Goal: Task Accomplishment & Management: Manage account settings

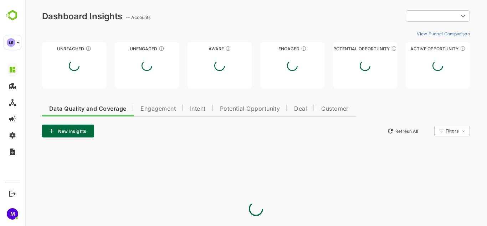
type input "**********"
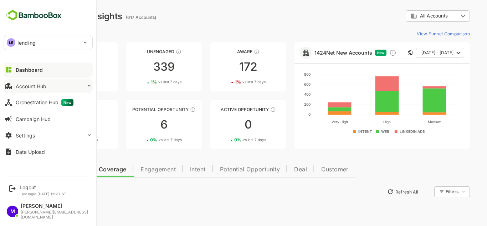
click at [37, 91] on button "Account Hub" at bounding box center [48, 86] width 89 height 14
click at [51, 87] on button "Account Hub" at bounding box center [48, 86] width 89 height 14
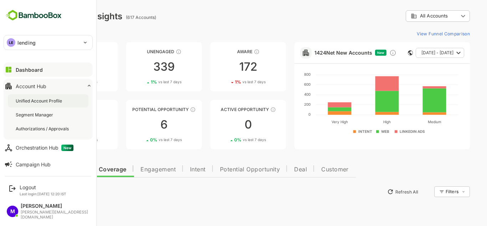
click at [32, 104] on div "Unified Account Profile" at bounding box center [48, 100] width 81 height 13
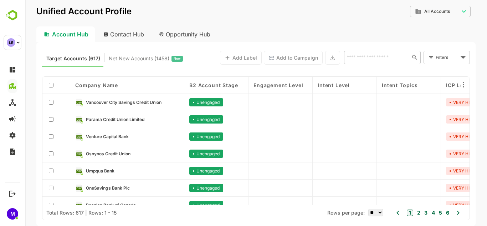
click at [125, 36] on div "Contact Hub" at bounding box center [124, 34] width 53 height 16
type input "**********"
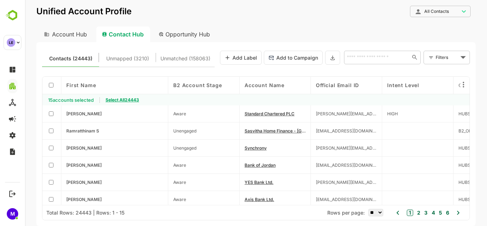
click at [128, 101] on span "Select All 24443" at bounding box center [121, 99] width 33 height 5
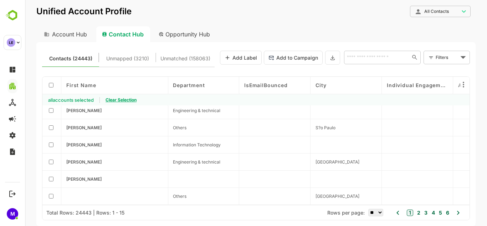
scroll to position [0, 571]
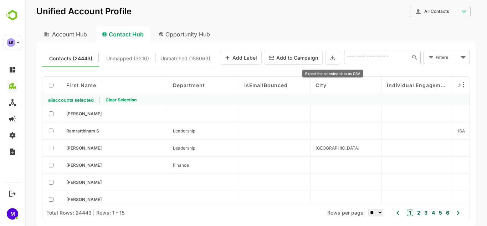
click at [325, 62] on button at bounding box center [332, 58] width 15 height 14
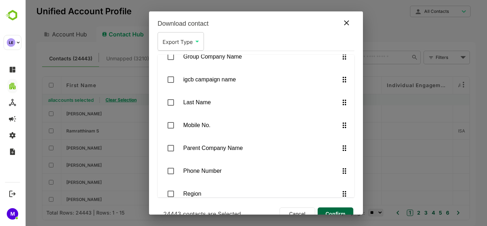
scroll to position [608, 0]
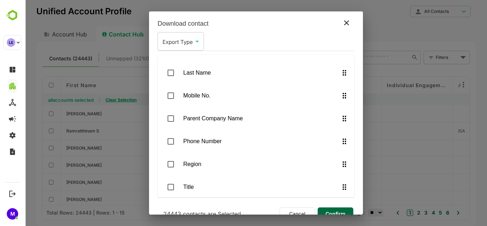
click at [190, 95] on span "Mobile No." at bounding box center [261, 95] width 157 height 9
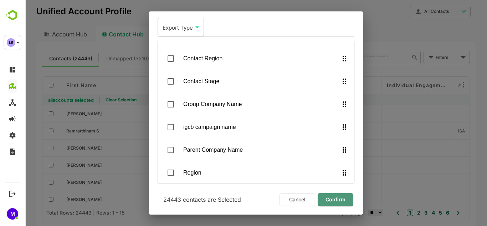
click at [318, 193] on button "Confirm" at bounding box center [336, 199] width 36 height 13
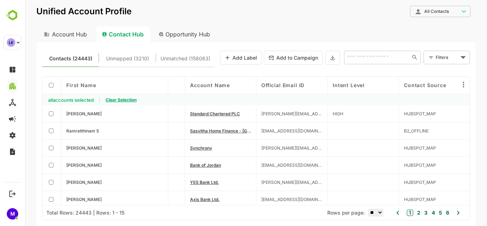
scroll to position [0, 0]
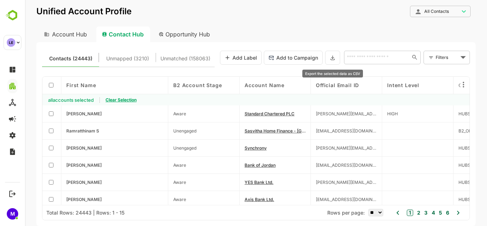
click at [329, 59] on button at bounding box center [332, 58] width 15 height 14
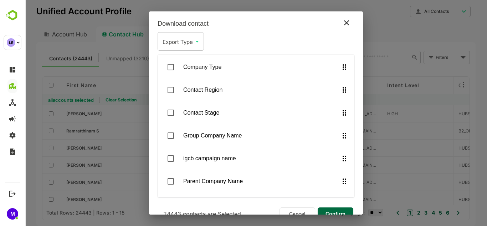
scroll to position [608, 0]
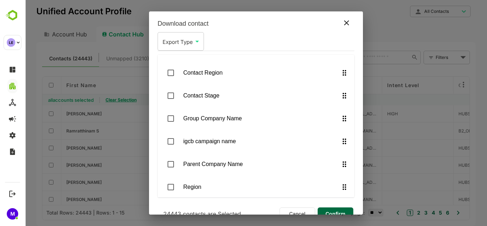
click at [345, 23] on icon at bounding box center [346, 23] width 9 height 9
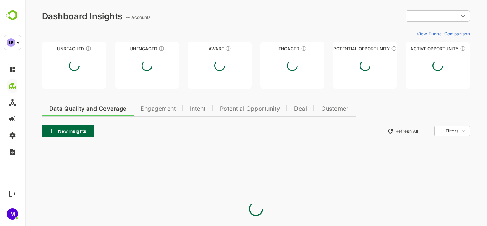
scroll to position [0, 0]
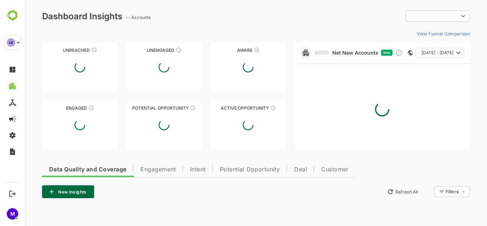
type input "**********"
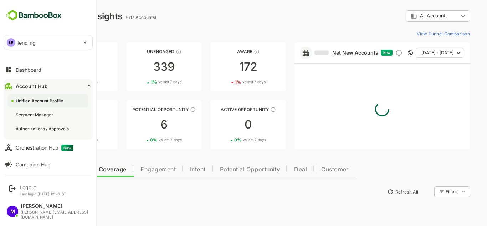
click at [39, 98] on div "Unified Account Profile" at bounding box center [40, 101] width 49 height 6
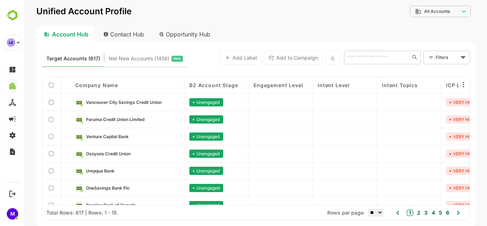
click at [119, 38] on div "Contact Hub" at bounding box center [124, 34] width 53 height 16
type input "**********"
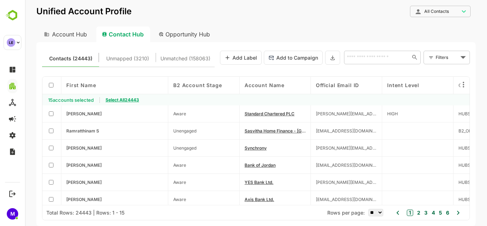
click at [133, 96] on b "Select All 24443" at bounding box center [119, 99] width 39 height 11
click at [126, 99] on span "Select All 24443" at bounding box center [121, 99] width 33 height 5
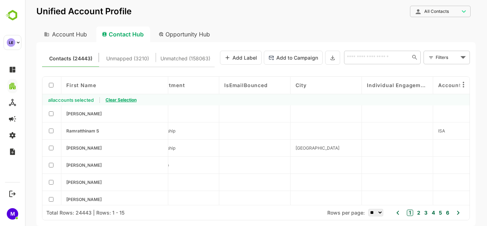
scroll to position [0, 638]
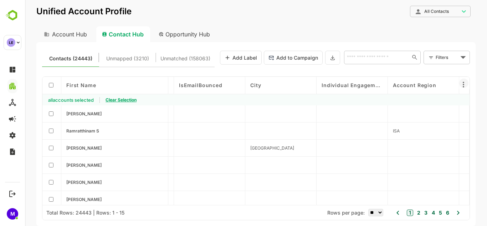
click at [466, 84] on icon at bounding box center [463, 84] width 9 height 9
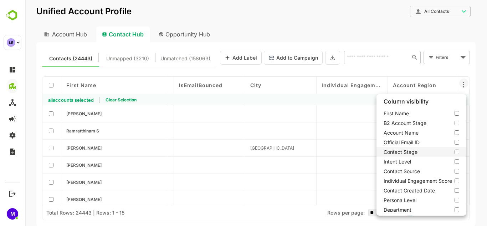
click at [412, 150] on label "Contact Stage" at bounding box center [421, 152] width 90 height 10
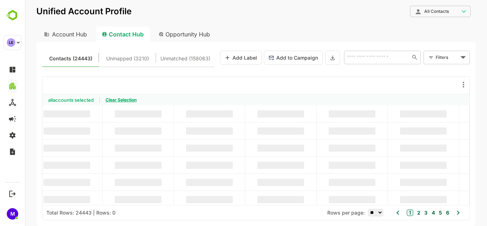
scroll to position [0, 209]
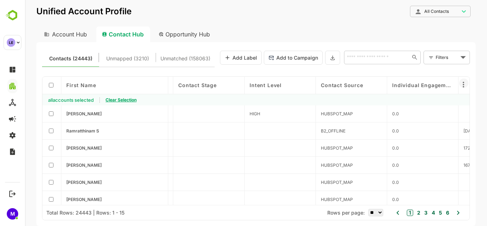
click at [460, 85] on icon at bounding box center [463, 84] width 9 height 9
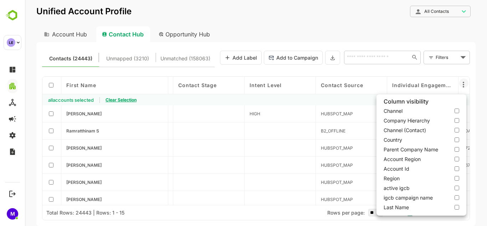
scroll to position [0, 0]
